Goal: Task Accomplishment & Management: Manage account settings

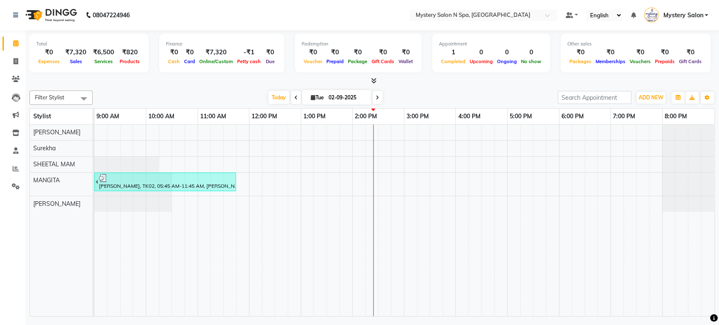
click at [345, 98] on input "02-09-2025" at bounding box center [347, 97] width 42 height 13
select select "9"
select select "2025"
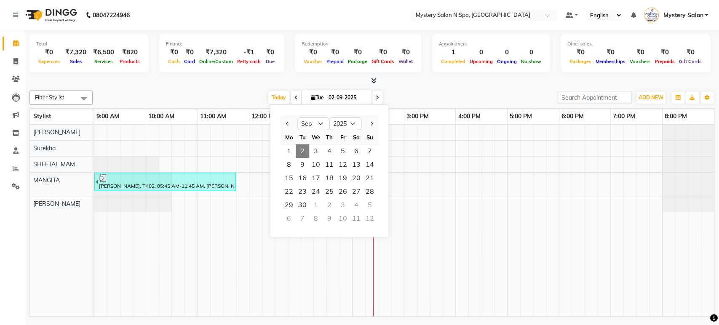
click at [477, 96] on div "Today Tue 02-09-2025 Jan Feb Mar Apr May Jun Jul Aug Sep Oct Nov Dec 2015 2016 …" at bounding box center [325, 97] width 456 height 13
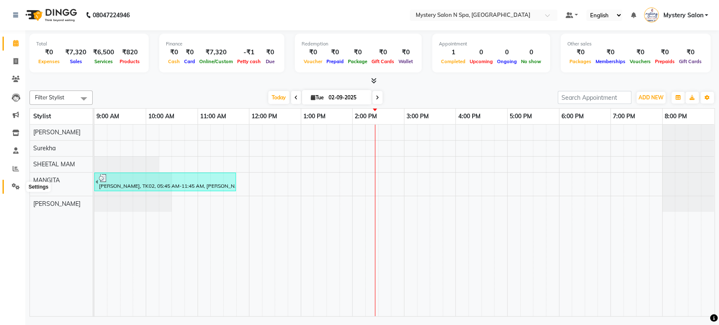
click at [13, 185] on icon at bounding box center [16, 186] width 8 height 6
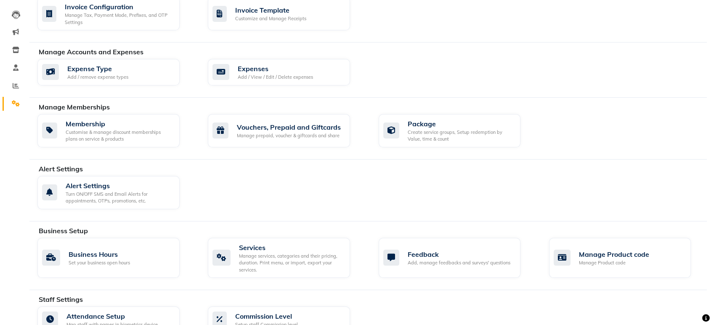
scroll to position [85, 0]
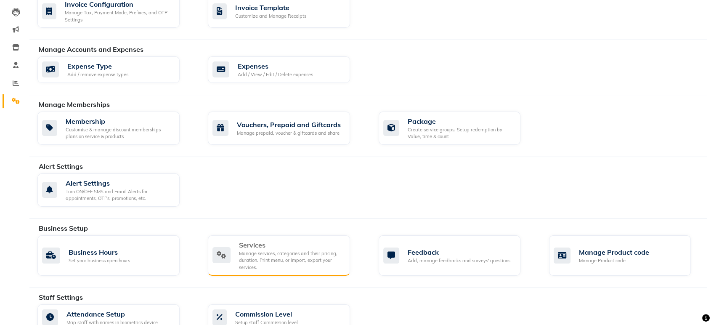
click at [311, 261] on div "Manage services, categories and their pricing, duration. Print menu, or import,…" at bounding box center [291, 260] width 104 height 21
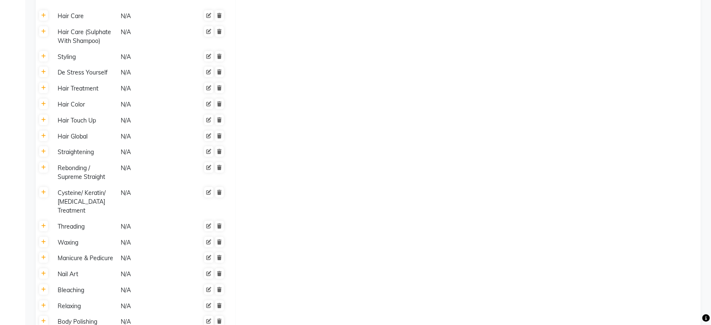
scroll to position [440, 0]
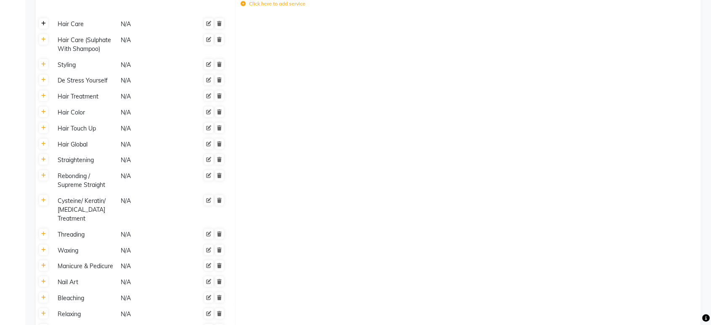
click at [43, 26] on icon at bounding box center [43, 23] width 5 height 5
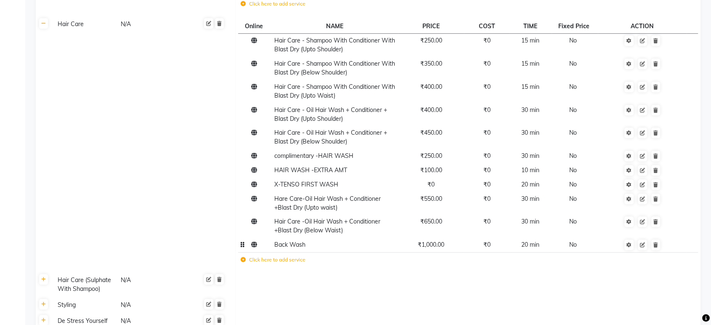
click at [426, 248] on span "₹1,000.00" at bounding box center [431, 245] width 27 height 8
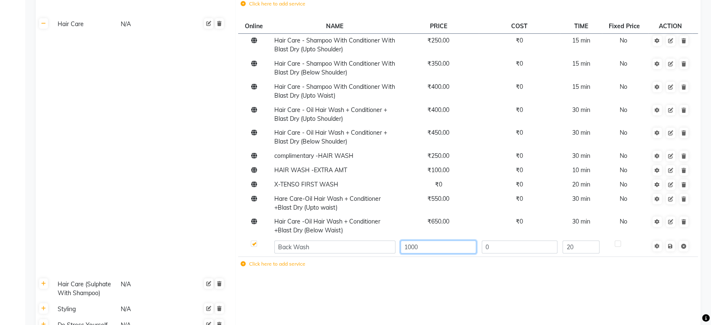
click at [414, 253] on input "1000" at bounding box center [439, 246] width 76 height 13
click at [411, 253] on input "1000" at bounding box center [439, 246] width 76 height 13
type input "1200"
click at [670, 256] on td "Save" at bounding box center [671, 247] width 44 height 19
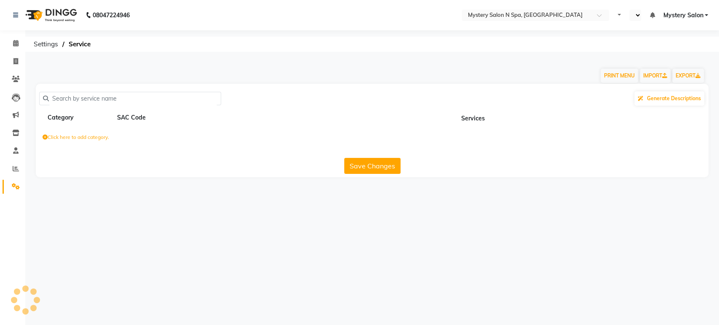
select select "en"
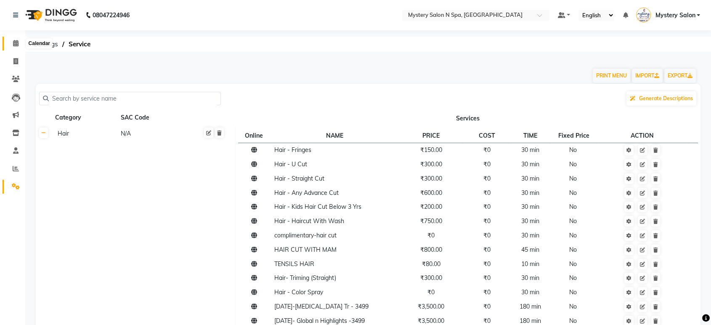
drag, startPoint x: 12, startPoint y: 46, endPoint x: 36, endPoint y: 0, distance: 51.6
click at [12, 46] on span at bounding box center [15, 44] width 15 height 10
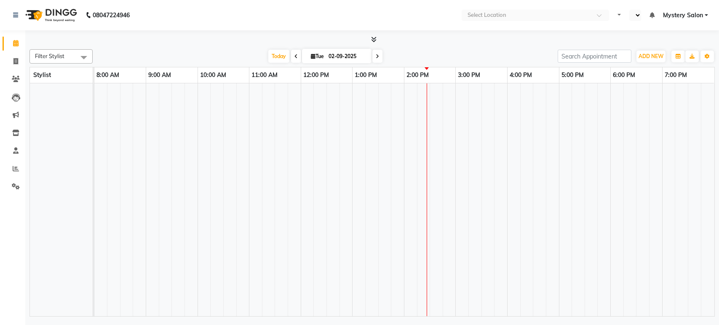
select select "en"
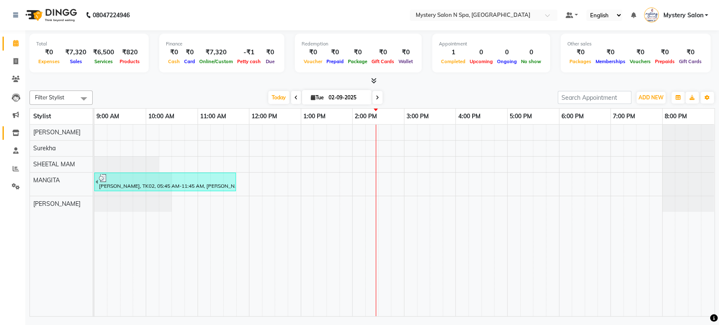
click at [10, 128] on link "Inventory" at bounding box center [13, 133] width 20 height 14
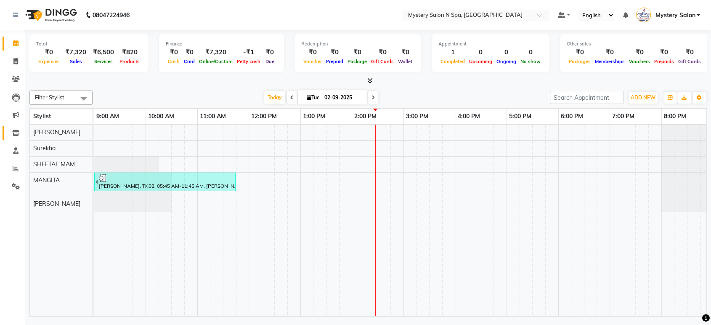
select select
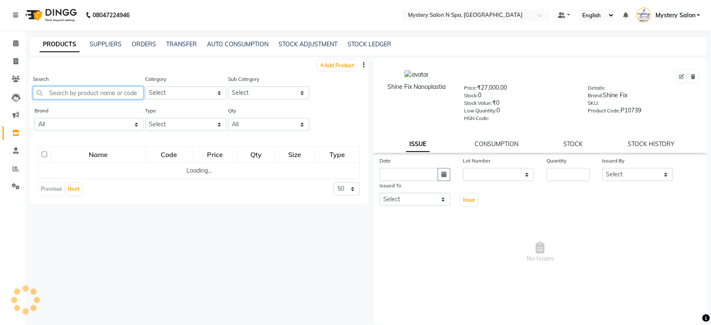
click at [69, 94] on input "text" at bounding box center [88, 92] width 111 height 13
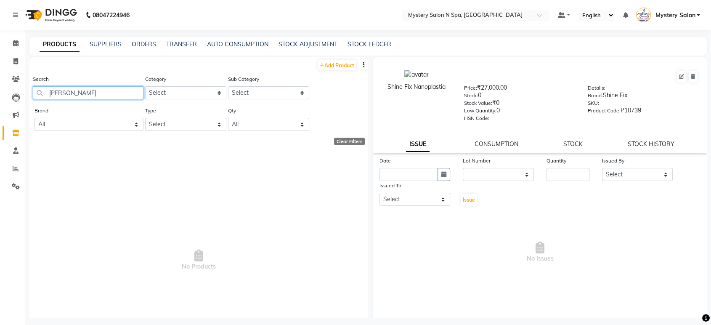
click at [60, 90] on input "[PERSON_NAME]" at bounding box center [88, 92] width 111 height 13
click at [72, 93] on input "tan tan" at bounding box center [88, 92] width 111 height 13
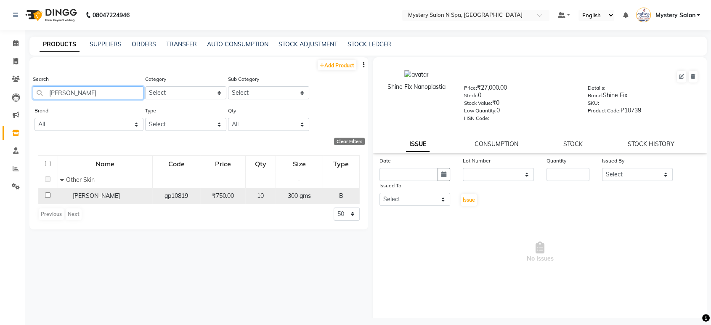
type input "[PERSON_NAME]"
click at [48, 194] on input "checkbox" at bounding box center [47, 194] width 5 height 5
checkbox input "true"
select select
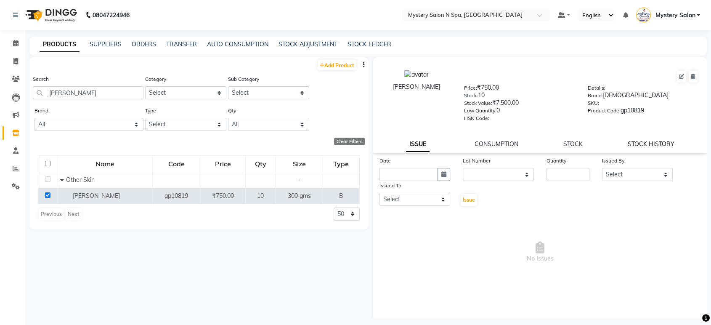
click at [654, 146] on link "STOCK HISTORY" at bounding box center [651, 144] width 47 height 8
select select "all"
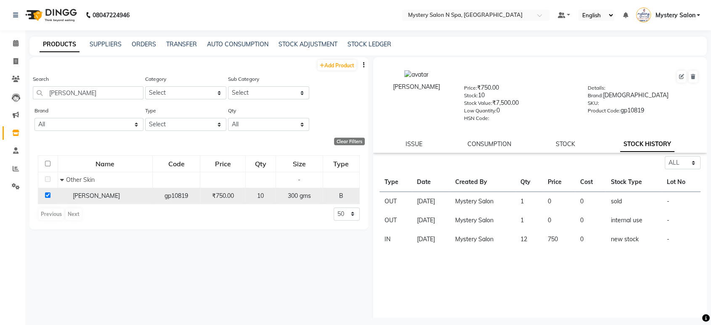
click at [47, 196] on input "checkbox" at bounding box center [47, 194] width 5 height 5
checkbox input "false"
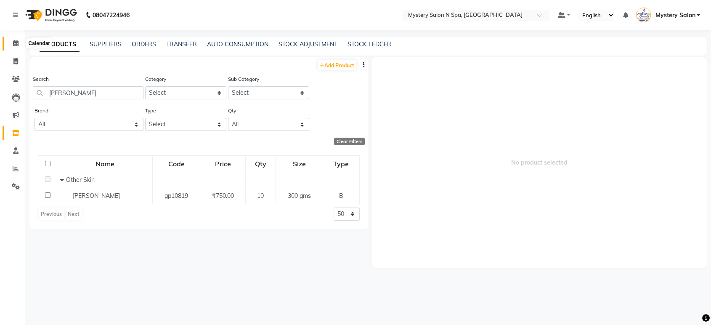
click at [11, 45] on span at bounding box center [15, 44] width 15 height 10
